Goal: Transaction & Acquisition: Purchase product/service

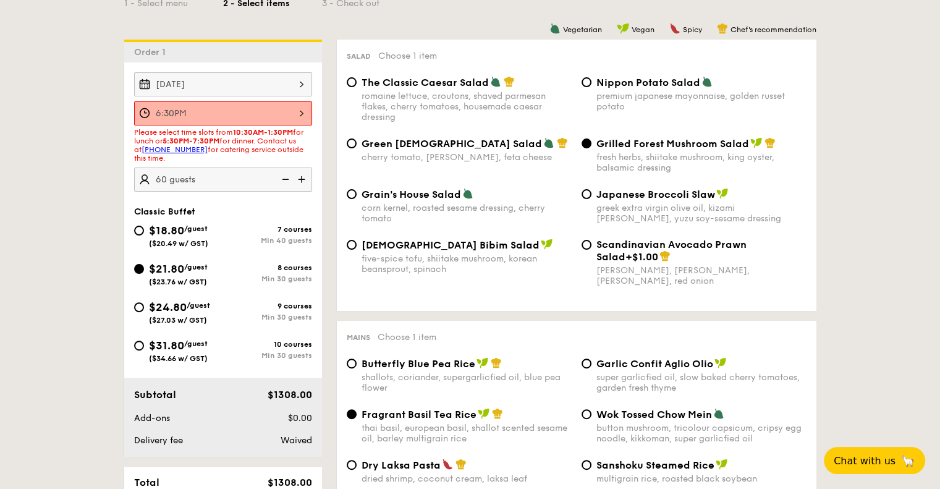
scroll to position [433, 0]
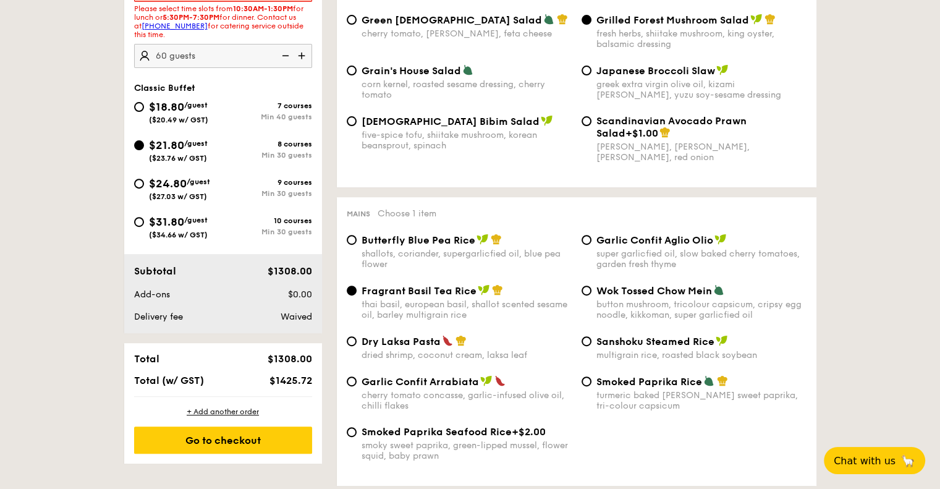
click at [302, 54] on img at bounding box center [303, 55] width 19 height 23
click at [291, 54] on img at bounding box center [284, 55] width 19 height 23
type input "60 guests"
drag, startPoint x: 266, startPoint y: 388, endPoint x: 324, endPoint y: 385, distance: 58.2
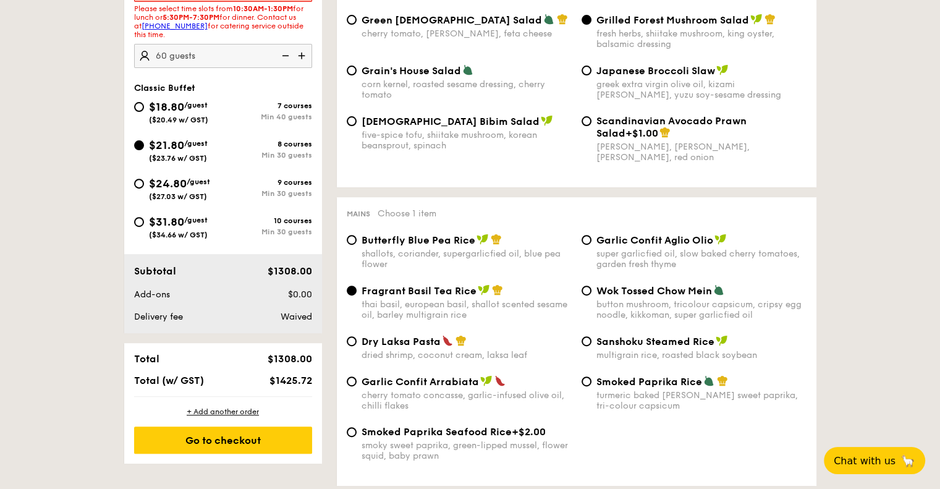
click at [241, 195] on div "Min 30 guests" at bounding box center [267, 193] width 89 height 9
click at [144, 189] on input "$24.80 /guest ($27.03 w/ GST) 9 courses Min 30 guests" at bounding box center [139, 184] width 10 height 10
radio input "true"
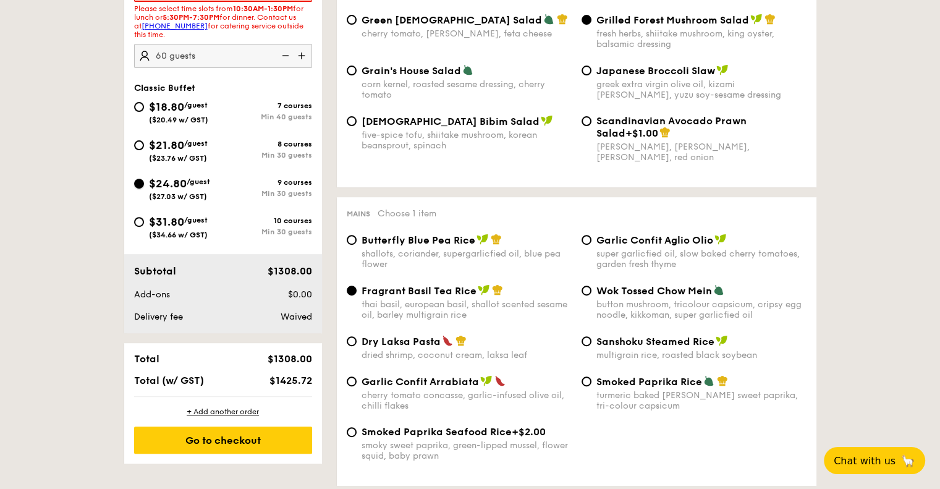
radio input "true"
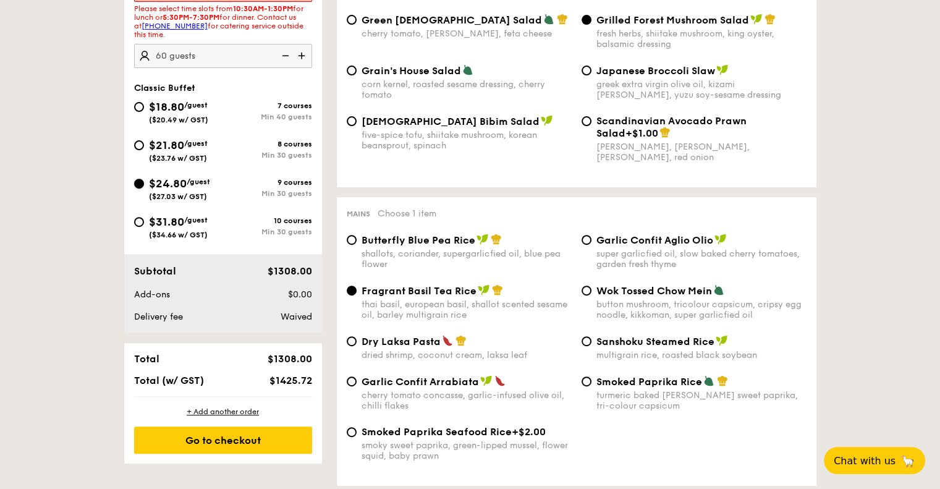
radio input "false"
radio input "true"
click at [231, 152] on div "Min 30 guests" at bounding box center [267, 155] width 89 height 9
click at [144, 150] on input "$21.80 /guest ($23.76 w/ GST) 8 courses Min 30 guests" at bounding box center [139, 145] width 10 height 10
radio input "true"
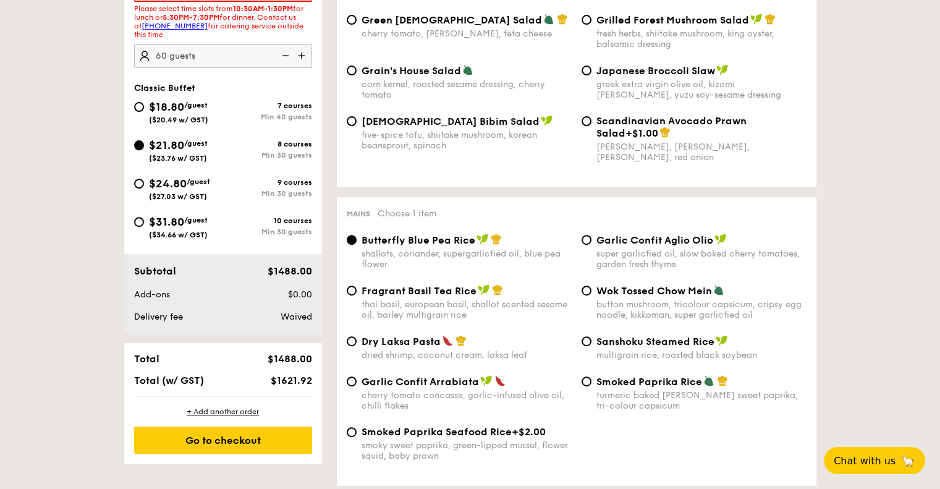
radio input "true"
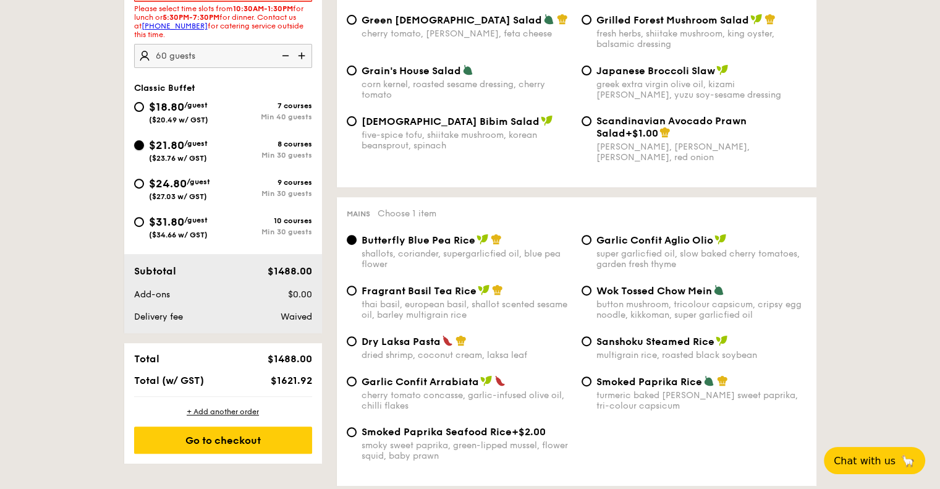
radio input "true"
click at [250, 185] on div "9 courses" at bounding box center [267, 182] width 89 height 9
click at [144, 185] on input "$24.80 /guest ($27.03 w/ GST) 9 courses Min 30 guests" at bounding box center [139, 184] width 10 height 10
radio input "true"
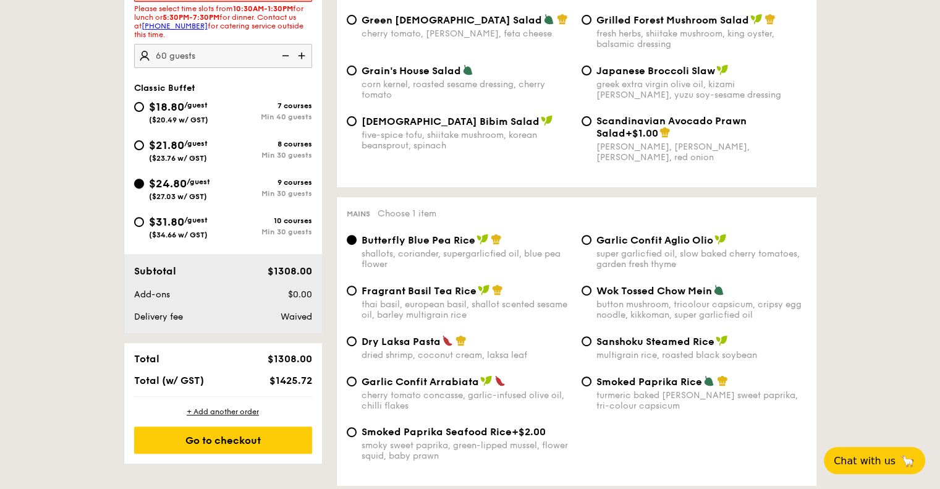
radio input "true"
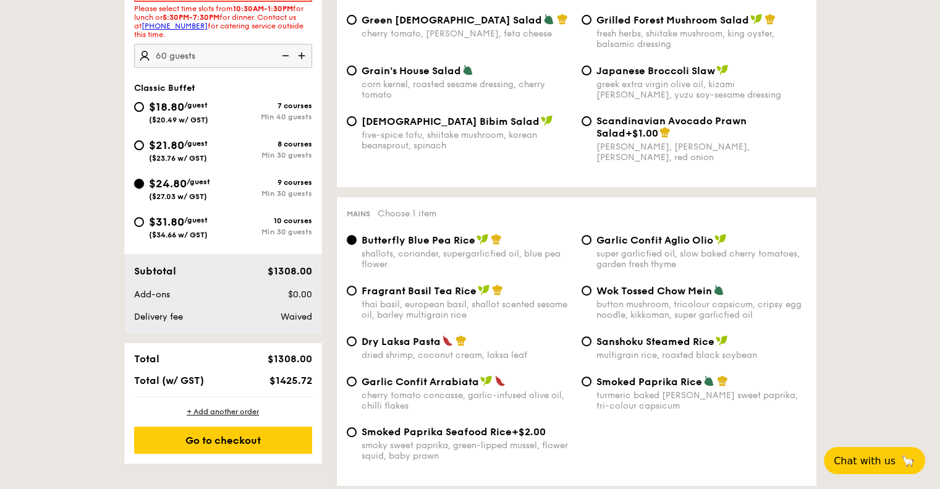
radio input "true"
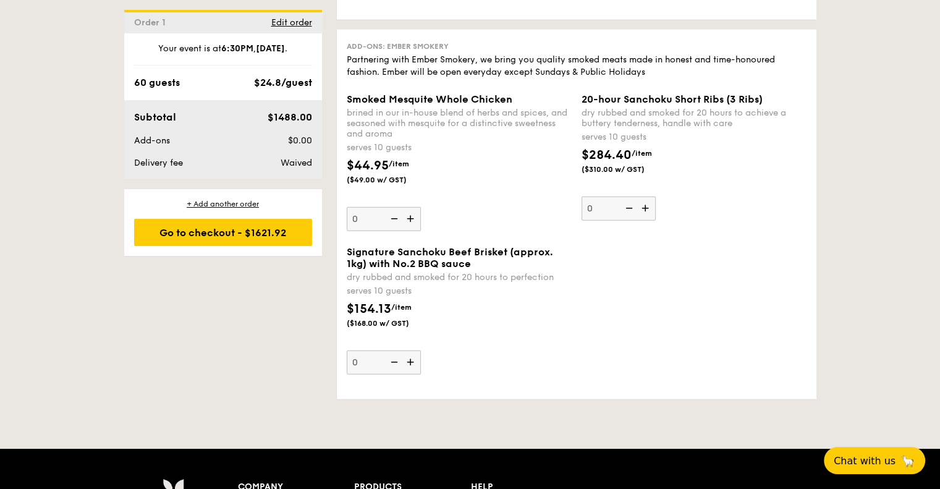
scroll to position [2659, 0]
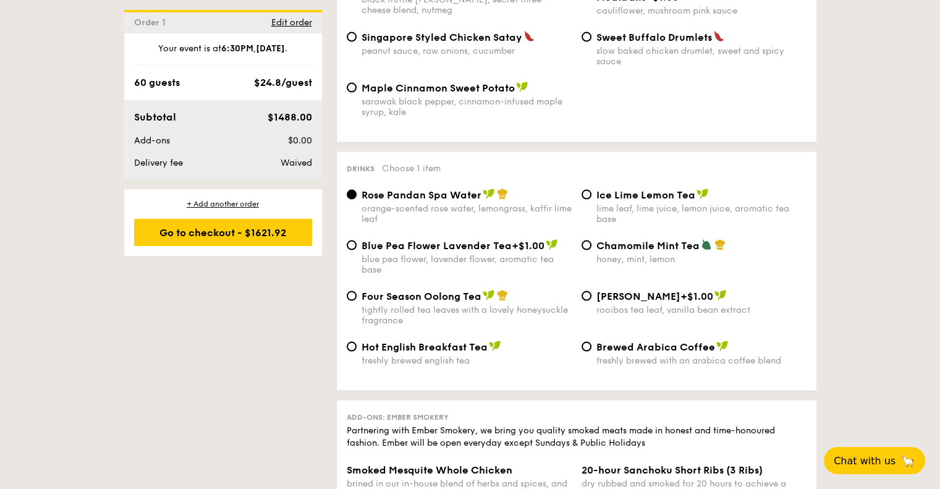
click at [675, 197] on span "Ice Lime Lemon Tea" at bounding box center [646, 195] width 99 height 12
click at [592, 197] on input "Ice Lime Lemon Tea lime leaf, lime juice, lemon juice, aromatic tea base" at bounding box center [587, 195] width 10 height 10
radio input "true"
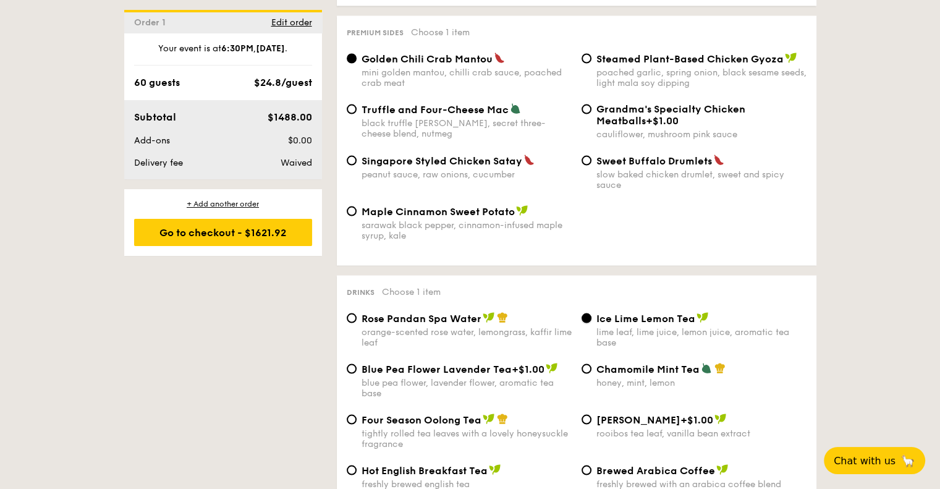
scroll to position [2349, 0]
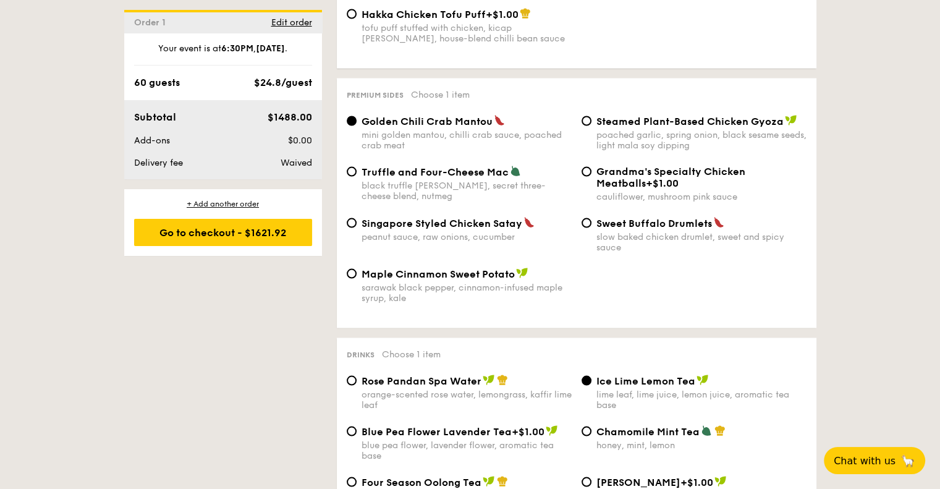
click at [481, 182] on div "Truffle and Four-Cheese Mac black truffle [PERSON_NAME], secret three-cheese bl…" at bounding box center [467, 183] width 210 height 36
click at [357, 176] on input "Truffle and Four-Cheese Mac black truffle [PERSON_NAME], secret three-cheese bl…" at bounding box center [352, 171] width 10 height 10
radio input "true"
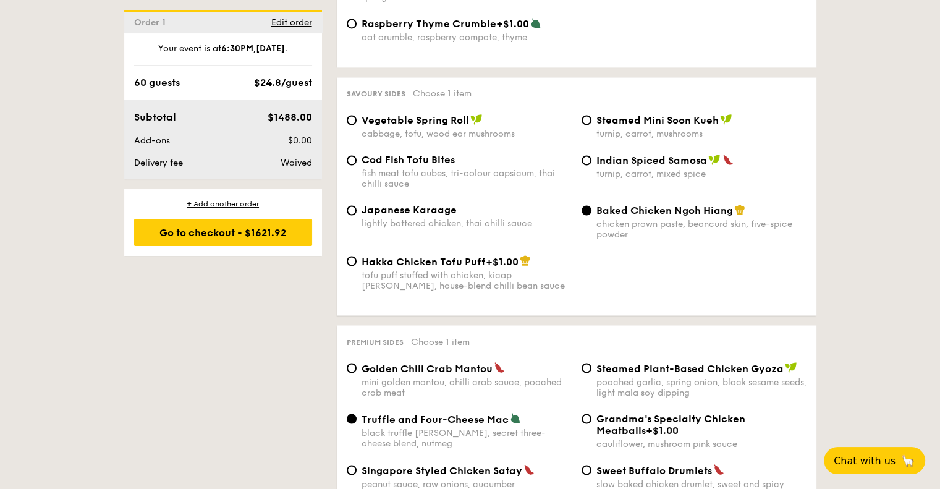
click at [645, 177] on div "turnip, carrot, mixed spice" at bounding box center [702, 174] width 210 height 11
click at [592, 165] on input "Indian Spiced Samosa turnip, carrot, mixed spice" at bounding box center [587, 160] width 10 height 10
radio input "true"
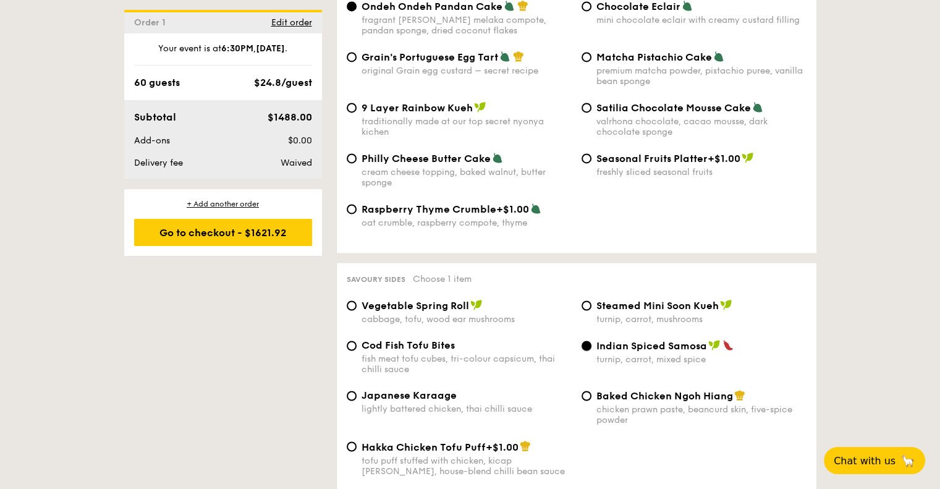
scroll to position [1855, 0]
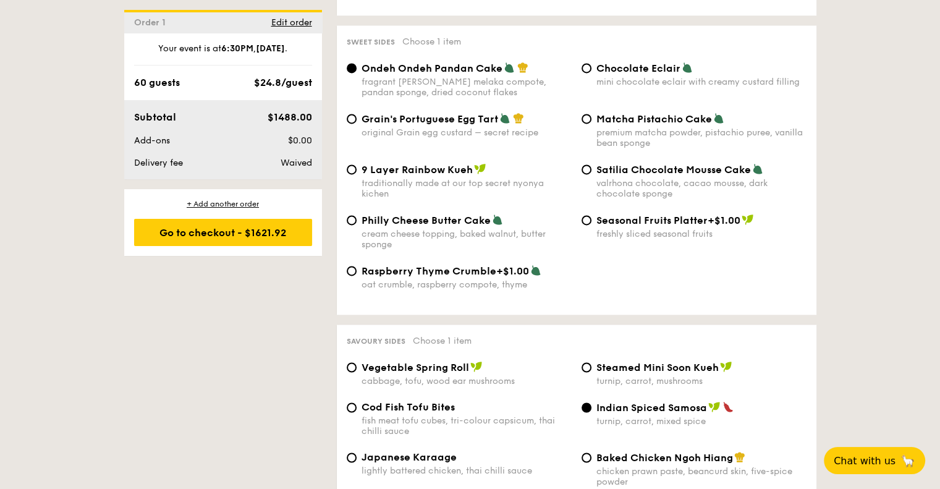
click at [500, 133] on div "original Grain egg custard – secret recipe" at bounding box center [467, 132] width 210 height 11
click at [357, 124] on input "Grain's Portuguese Egg Tart original Grain egg custard – secret recipe" at bounding box center [352, 119] width 10 height 10
radio input "true"
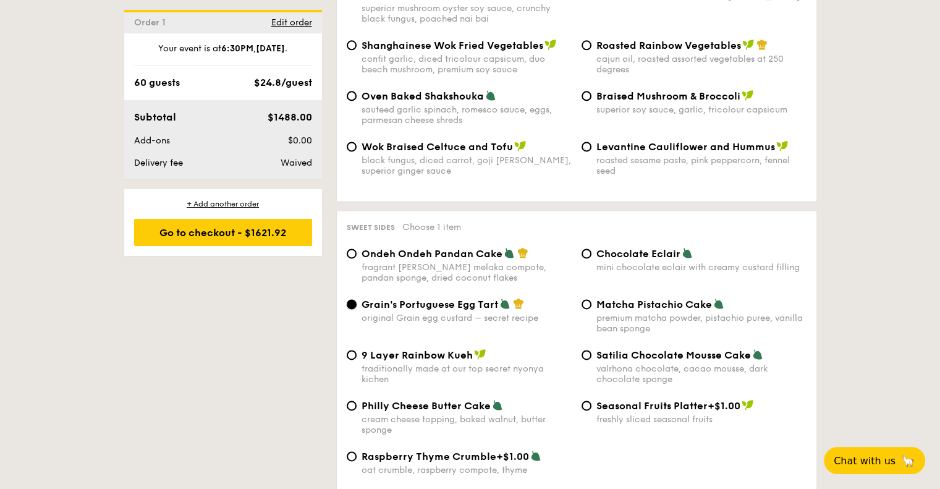
scroll to position [1546, 0]
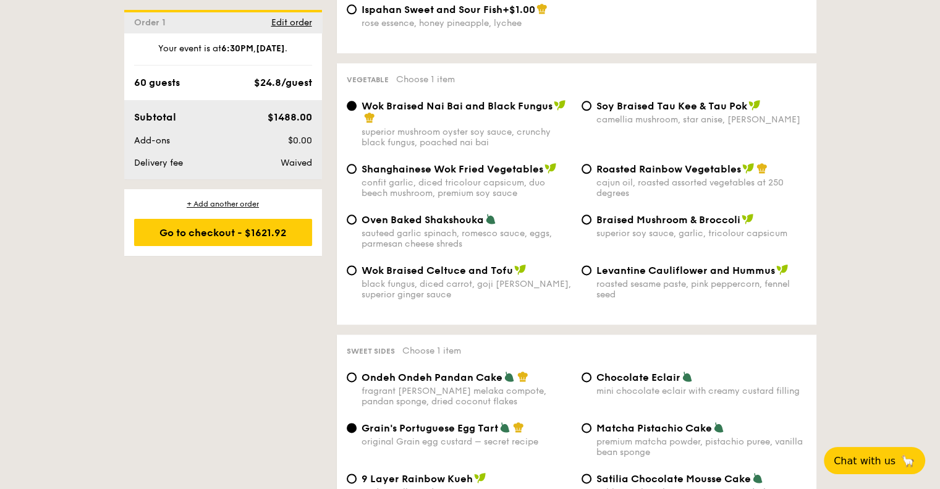
click at [632, 169] on span "Roasted Rainbow Vegetables" at bounding box center [669, 169] width 145 height 12
click at [592, 169] on input "Roasted Rainbow Vegetables cajun oil, roasted assorted vegetables at 250 degrees" at bounding box center [587, 169] width 10 height 10
radio input "true"
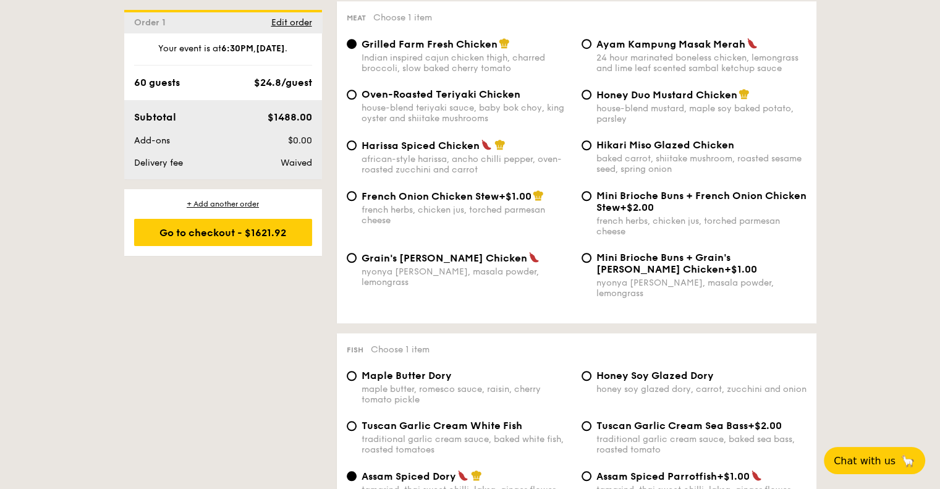
scroll to position [1113, 0]
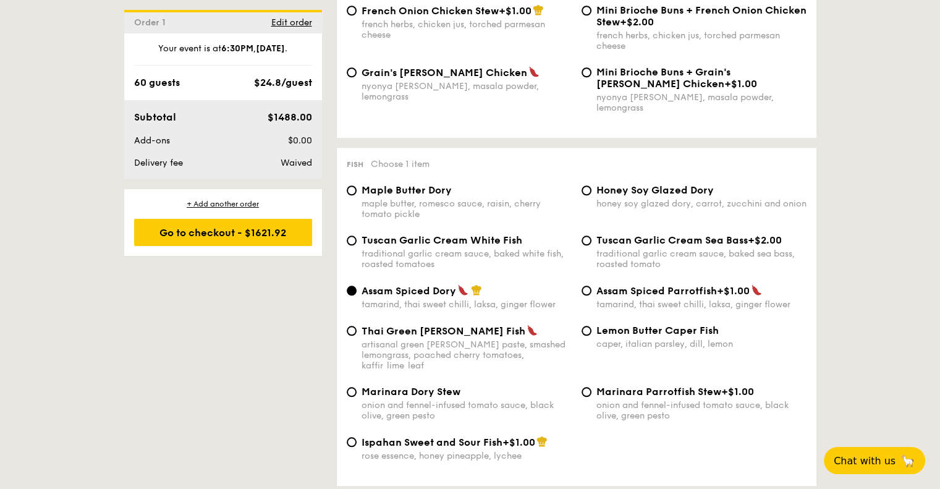
click at [492, 343] on div "artisanal green [PERSON_NAME] paste, smashed lemongrass, poached cherry tomatoe…" at bounding box center [467, 355] width 210 height 32
click at [357, 336] on input "Thai Green [PERSON_NAME] Fish artisanal green [PERSON_NAME] paste, smashed lemo…" at bounding box center [352, 331] width 10 height 10
radio input "true"
click at [505, 262] on div "traditional garlic cream sauce, baked white fish, roasted tomatoes" at bounding box center [467, 259] width 210 height 21
click at [357, 245] on input "Tuscan Garlic Cream White Fish traditional garlic cream sauce, baked white fish…" at bounding box center [352, 241] width 10 height 10
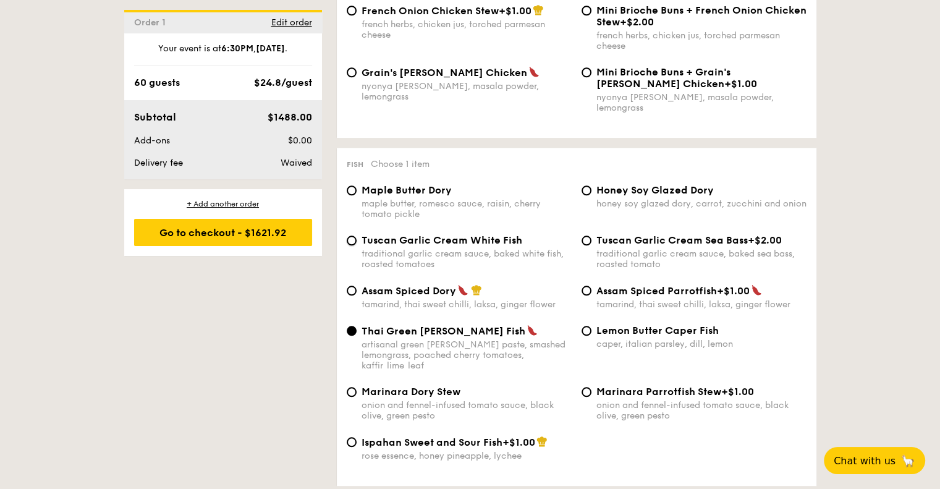
radio input "true"
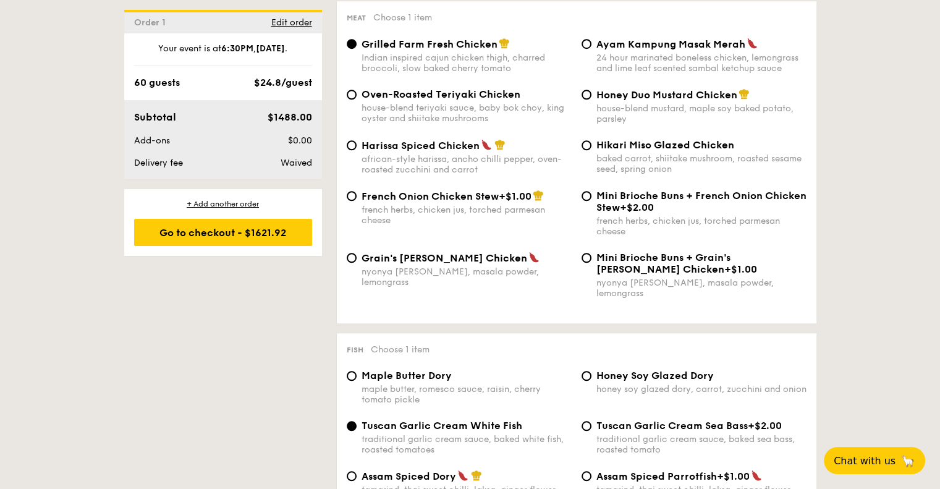
click at [506, 161] on div "Harissa Spiced Chicken african-style harissa, ancho chilli pepper, oven-roasted…" at bounding box center [467, 157] width 210 height 36
click at [357, 150] on input "Harissa Spiced Chicken african-style harissa, ancho chilli pepper, oven-roasted…" at bounding box center [352, 145] width 10 height 10
radio input "true"
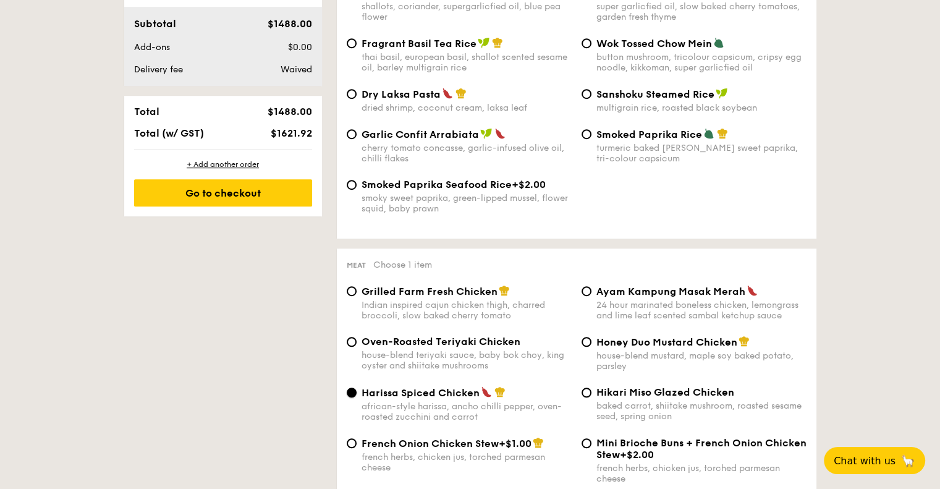
scroll to position [618, 0]
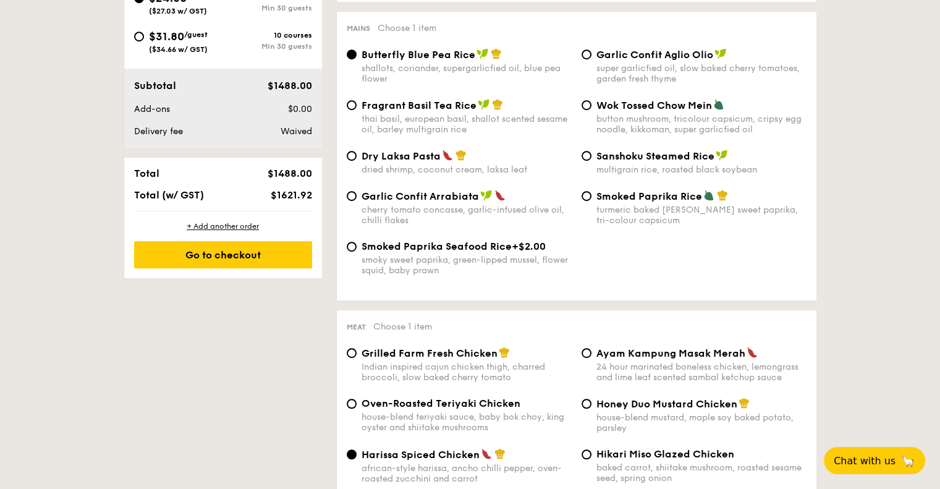
click at [614, 69] on div "super garlicfied oil, slow baked cherry tomatoes, garden fresh thyme" at bounding box center [702, 73] width 210 height 21
click at [592, 59] on input "Garlic Confit Aglio Olio super garlicfied oil, slow baked cherry tomatoes, gard…" at bounding box center [587, 54] width 10 height 10
radio input "true"
click at [629, 135] on div "button mushroom, tricolour capsicum, cripsy egg noodle, kikkoman, super garlicf…" at bounding box center [702, 124] width 210 height 21
click at [592, 110] on input "Wok Tossed Chow Mein button mushroom, tricolour capsicum, cripsy egg noodle, ki…" at bounding box center [587, 105] width 10 height 10
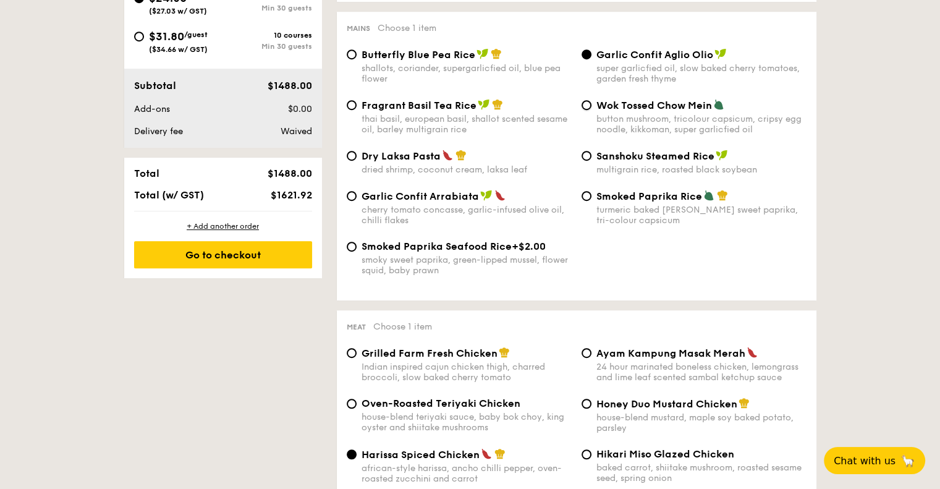
radio input "true"
click at [618, 202] on span "Smoked Paprika Rice" at bounding box center [650, 196] width 106 height 12
click at [592, 201] on input "Smoked Paprika Rice turmeric baked [PERSON_NAME] sweet paprika, tri-colour caps…" at bounding box center [587, 196] width 10 height 10
radio input "true"
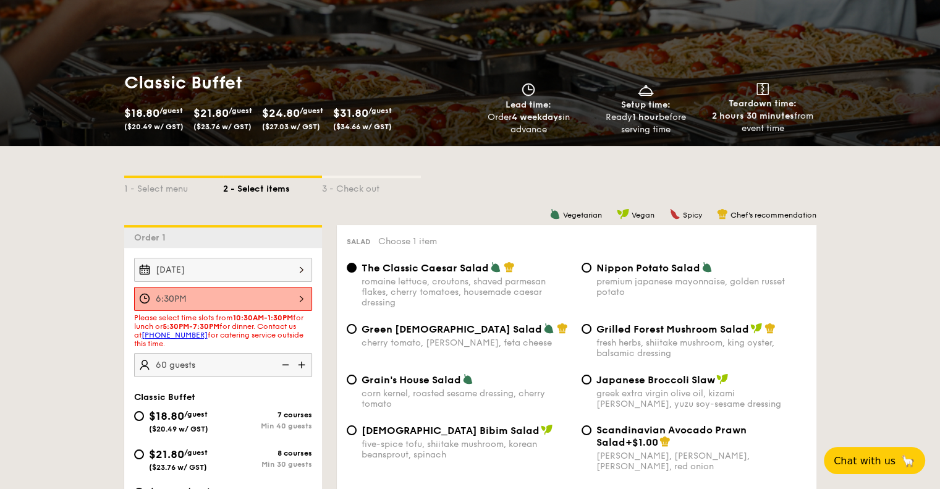
scroll to position [309, 0]
